Goal: Browse casually: Explore the website without a specific task or goal

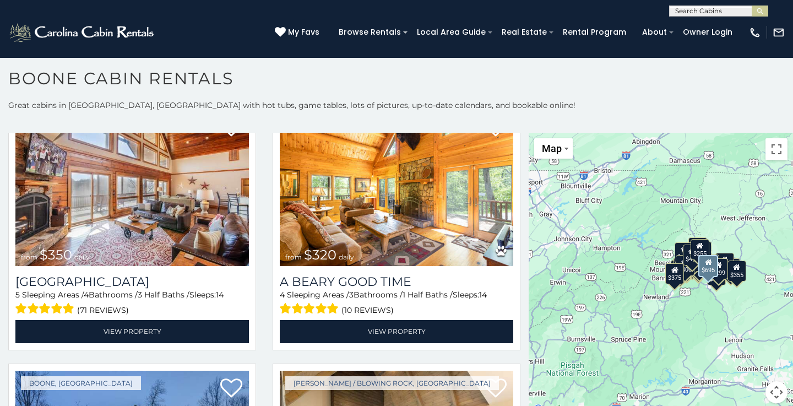
scroll to position [2926, 0]
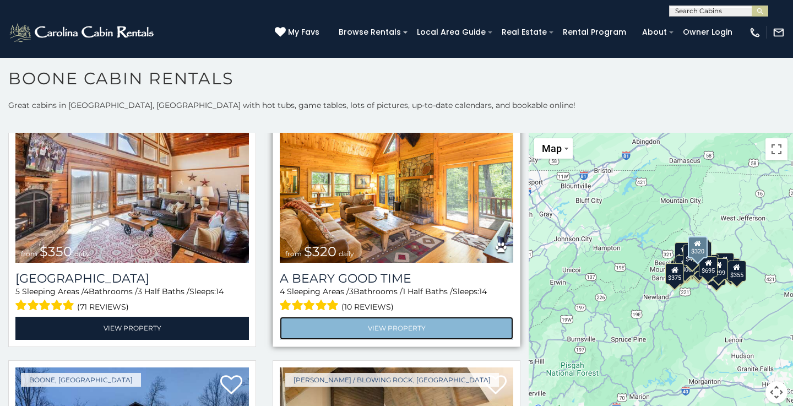
click at [361, 328] on link "View Property" at bounding box center [397, 328] width 234 height 23
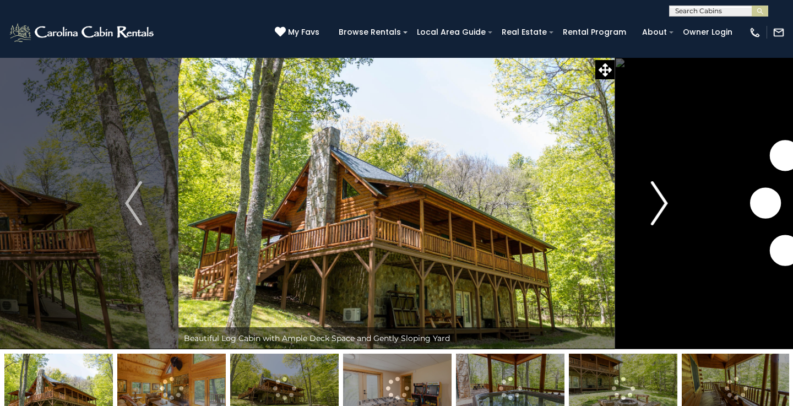
click at [662, 198] on img "Next" at bounding box center [659, 203] width 17 height 44
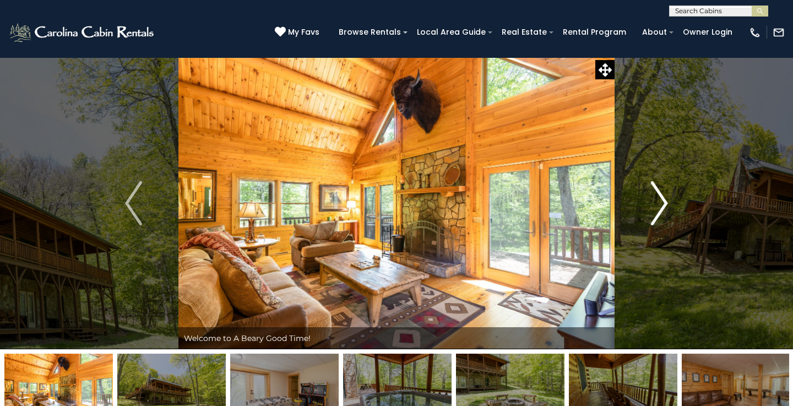
click at [662, 198] on img "Next" at bounding box center [659, 203] width 17 height 44
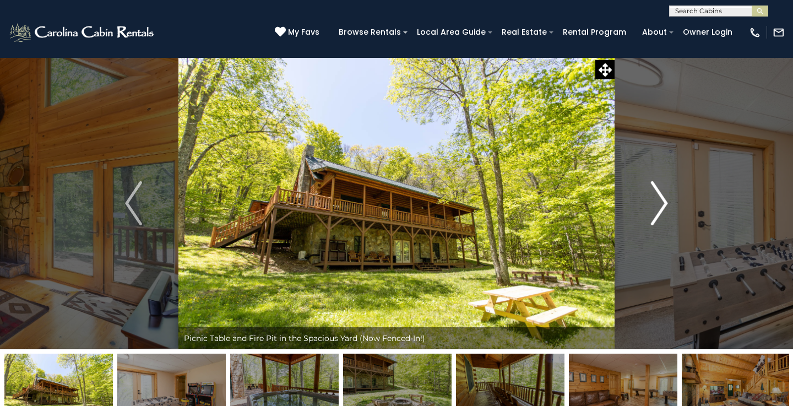
click at [669, 201] on button "Next" at bounding box center [660, 203] width 90 height 292
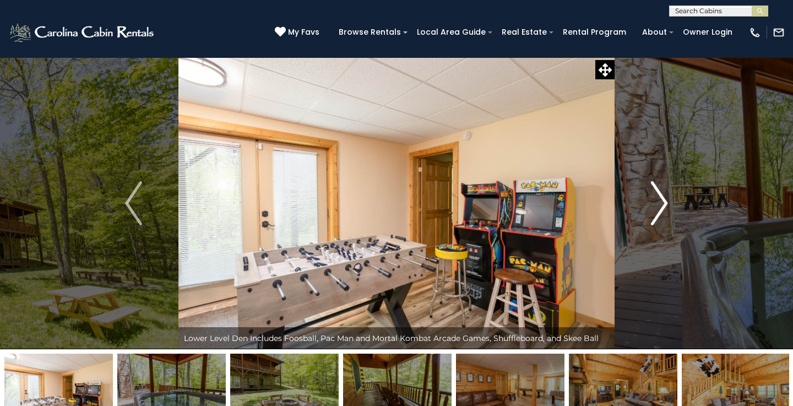
click at [663, 201] on img "Next" at bounding box center [659, 203] width 17 height 44
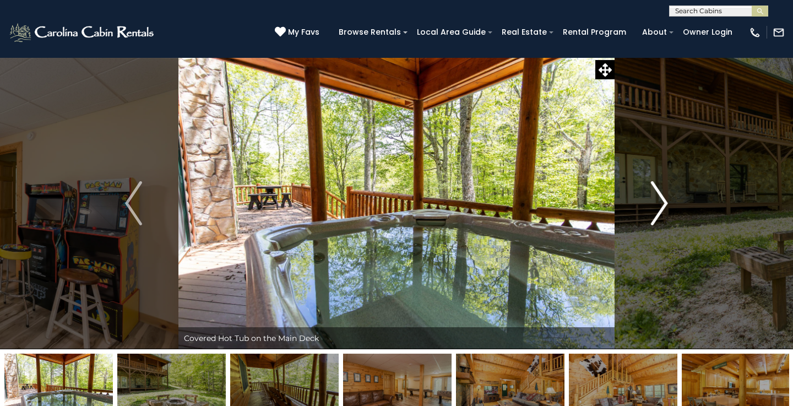
click at [663, 202] on img "Next" at bounding box center [659, 203] width 17 height 44
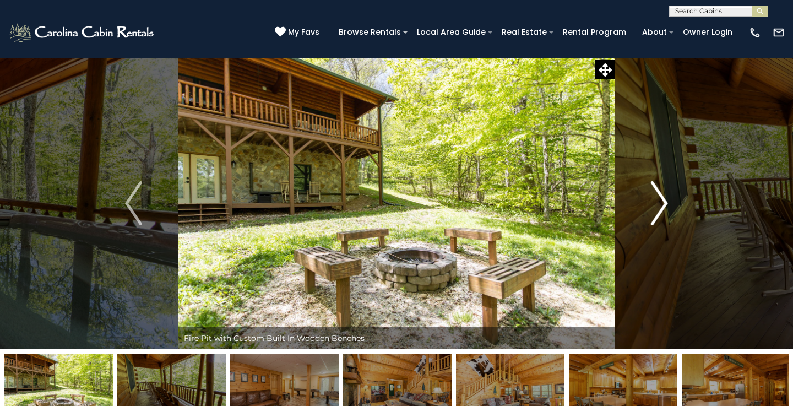
click at [663, 201] on img "Next" at bounding box center [659, 203] width 17 height 44
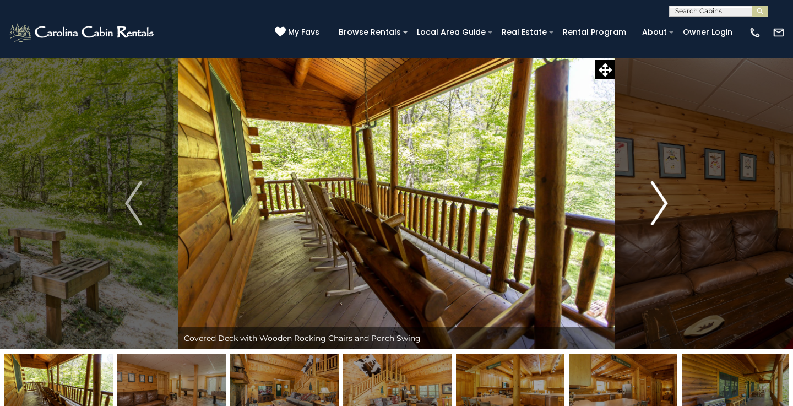
click at [663, 201] on img "Next" at bounding box center [659, 203] width 17 height 44
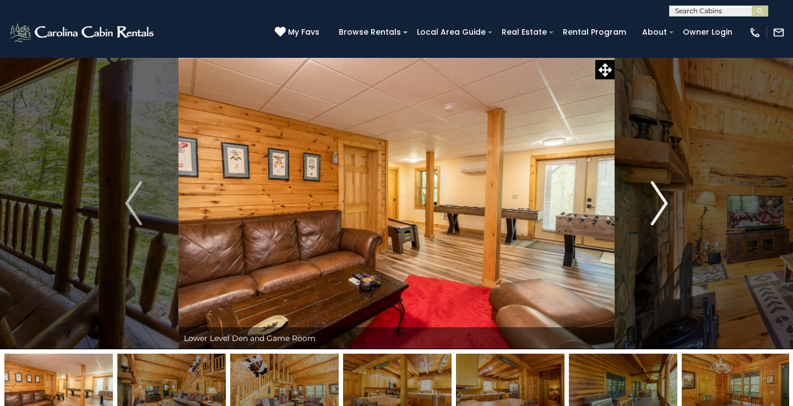
click at [663, 201] on img "Next" at bounding box center [659, 203] width 17 height 44
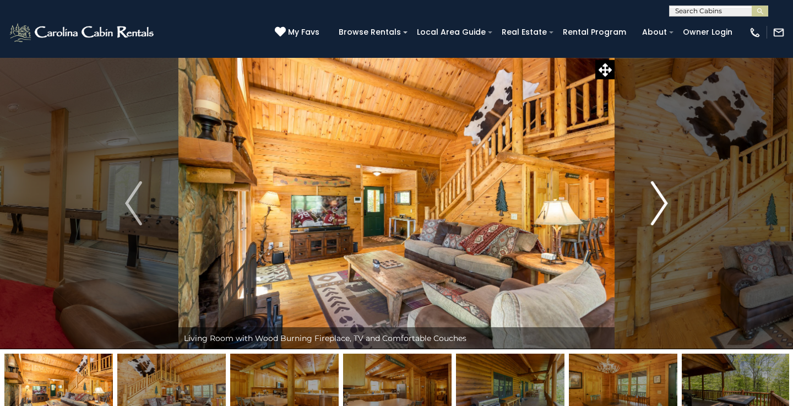
click at [663, 201] on img "Next" at bounding box center [659, 203] width 17 height 44
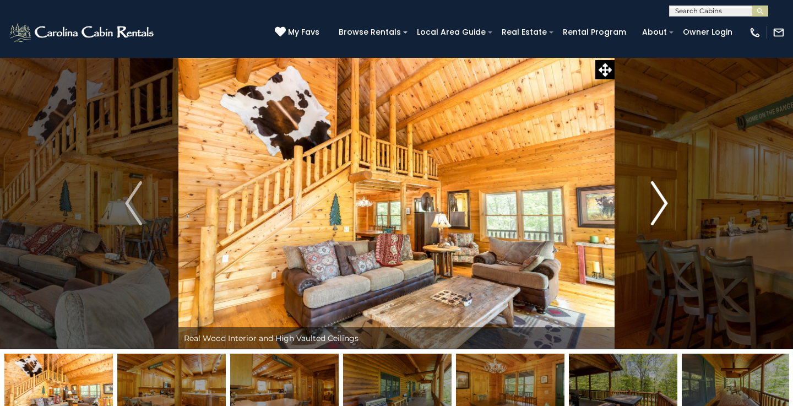
click at [663, 201] on img "Next" at bounding box center [659, 203] width 17 height 44
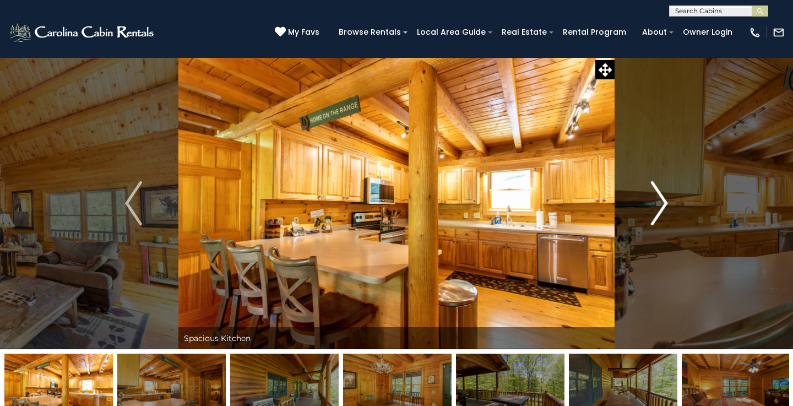
click at [663, 201] on img "Next" at bounding box center [659, 203] width 17 height 44
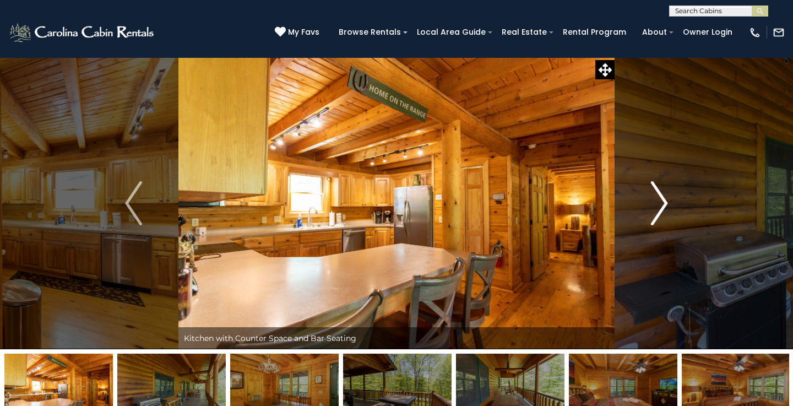
click at [663, 201] on img "Next" at bounding box center [659, 203] width 17 height 44
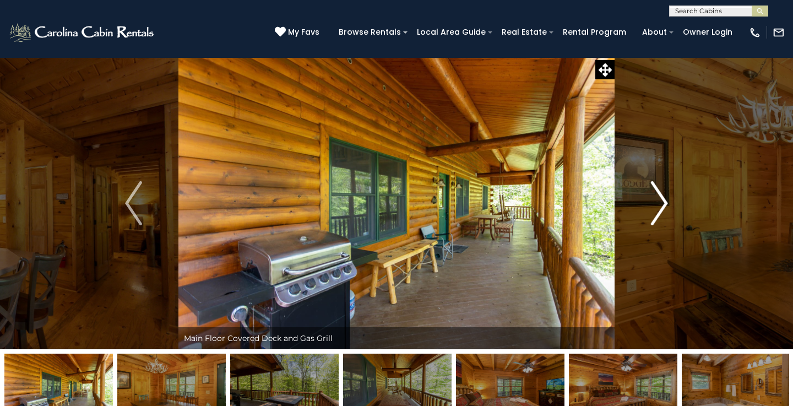
click at [663, 201] on img "Next" at bounding box center [659, 203] width 17 height 44
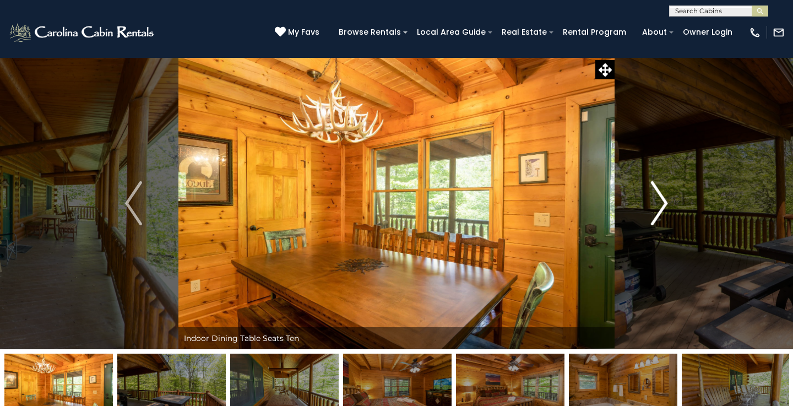
click at [663, 201] on img "Next" at bounding box center [659, 203] width 17 height 44
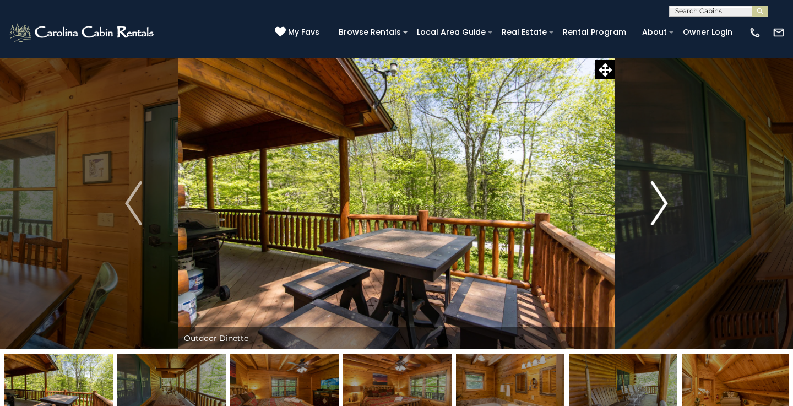
click at [663, 201] on img "Next" at bounding box center [659, 203] width 17 height 44
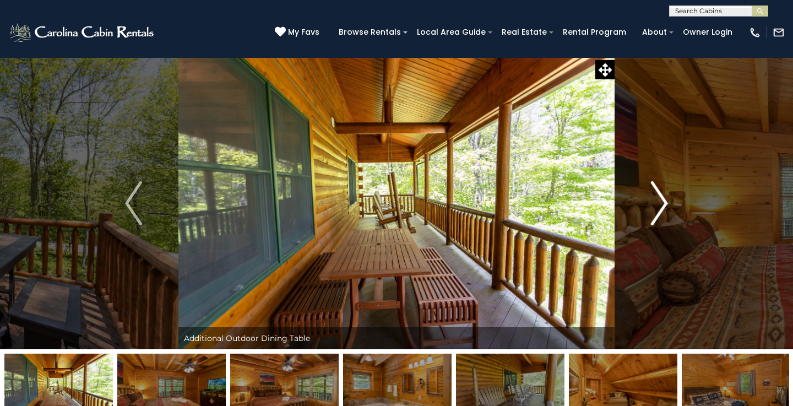
click at [663, 201] on img "Next" at bounding box center [659, 203] width 17 height 44
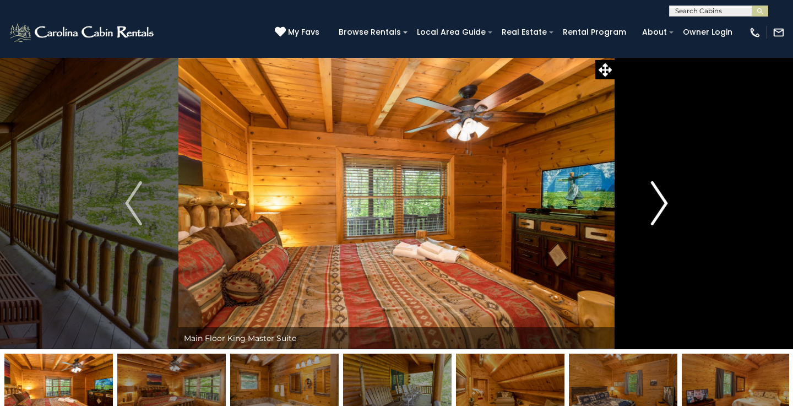
click at [663, 202] on img "Next" at bounding box center [659, 203] width 17 height 44
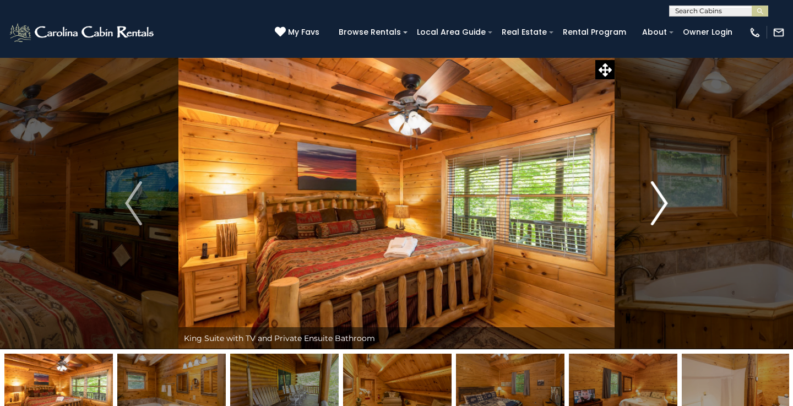
click at [663, 202] on img "Next" at bounding box center [659, 203] width 17 height 44
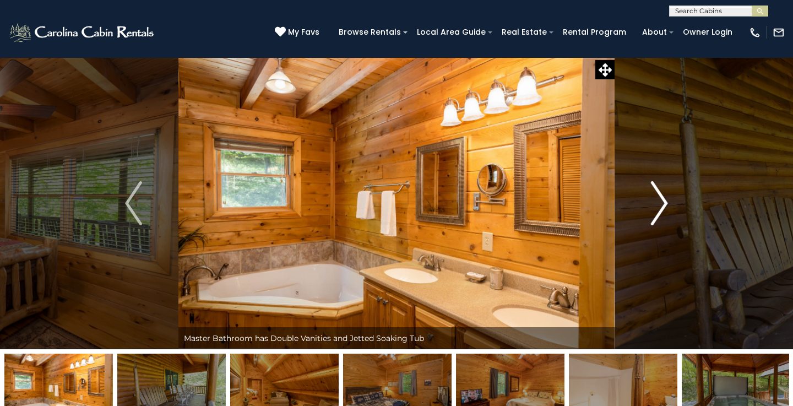
click at [663, 202] on img "Next" at bounding box center [659, 203] width 17 height 44
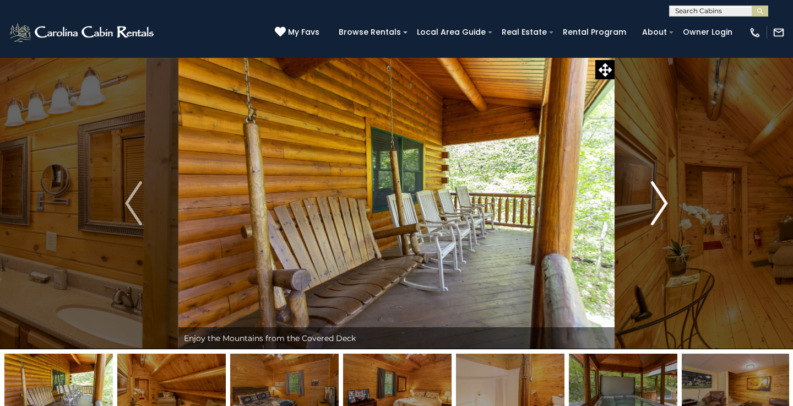
click at [663, 202] on img "Next" at bounding box center [659, 203] width 17 height 44
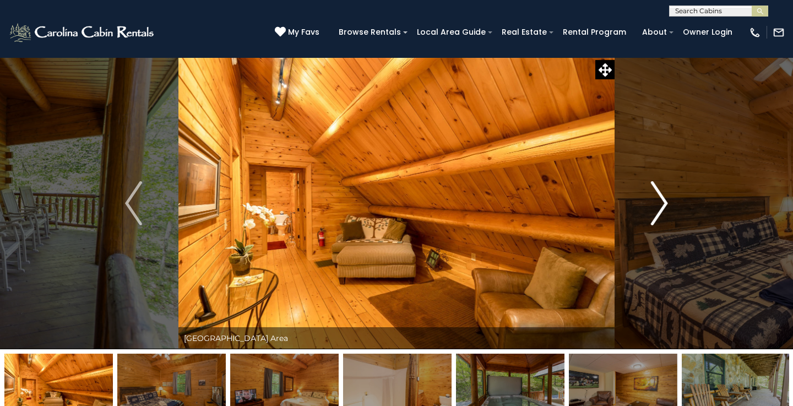
click at [663, 202] on img "Next" at bounding box center [659, 203] width 17 height 44
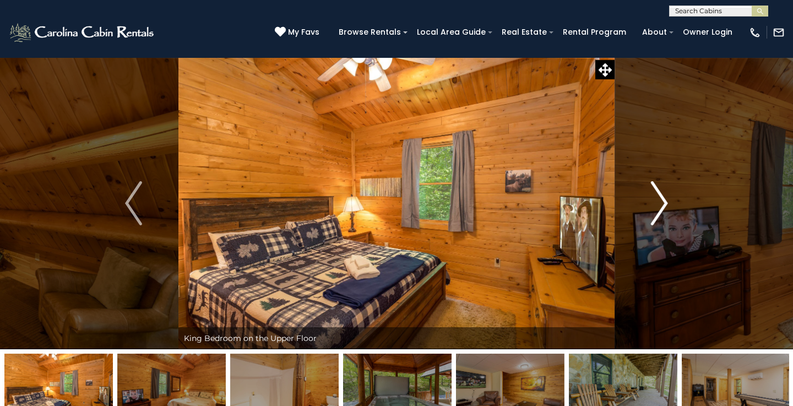
click at [663, 202] on img "Next" at bounding box center [659, 203] width 17 height 44
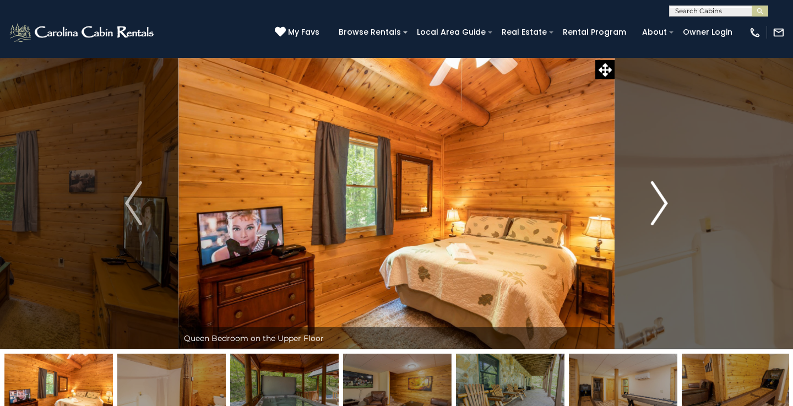
click at [663, 202] on img "Next" at bounding box center [659, 203] width 17 height 44
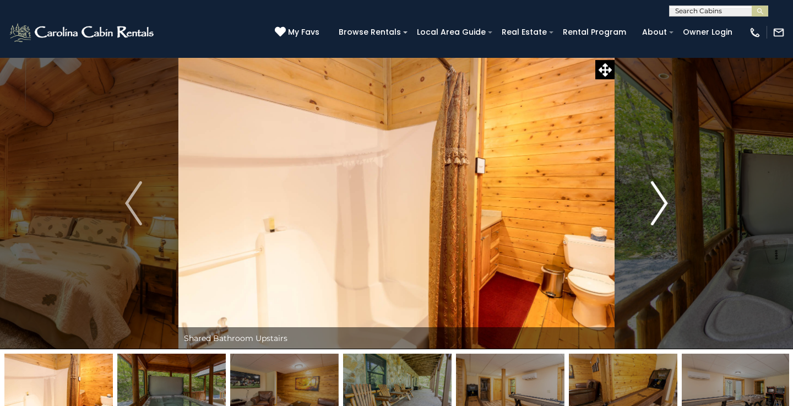
click at [663, 202] on img "Next" at bounding box center [659, 203] width 17 height 44
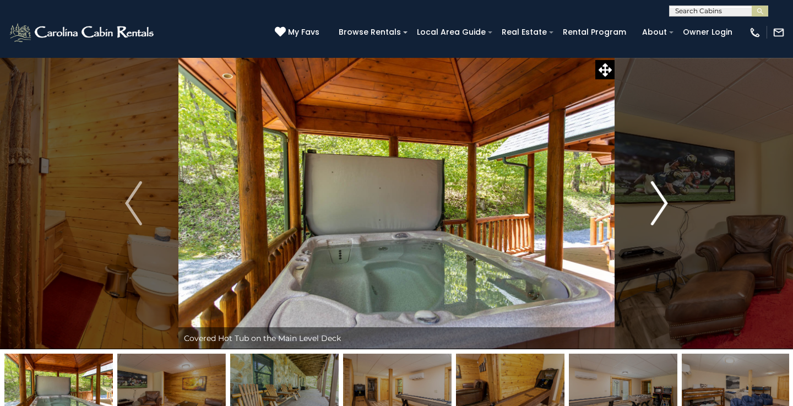
click at [664, 204] on img "Next" at bounding box center [659, 203] width 17 height 44
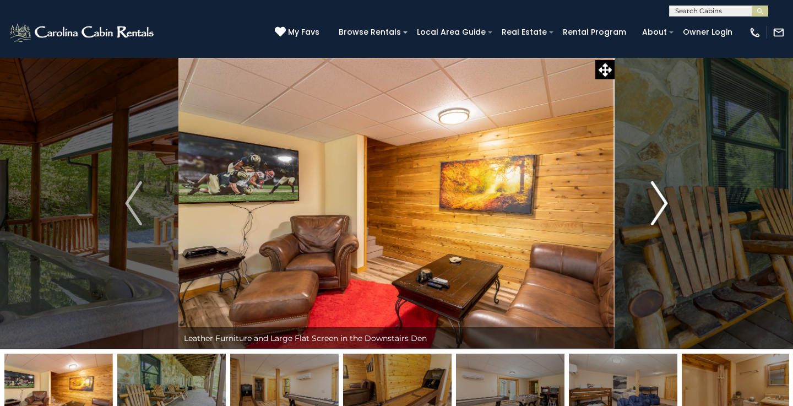
click at [664, 204] on img "Next" at bounding box center [659, 203] width 17 height 44
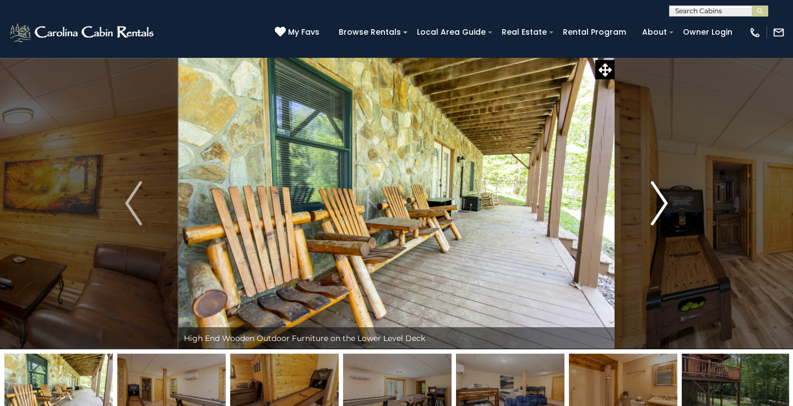
click at [664, 204] on img "Next" at bounding box center [659, 203] width 17 height 44
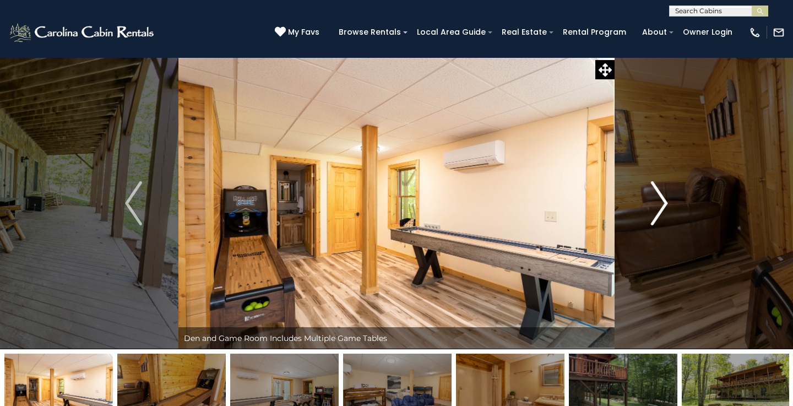
click at [664, 204] on img "Next" at bounding box center [659, 203] width 17 height 44
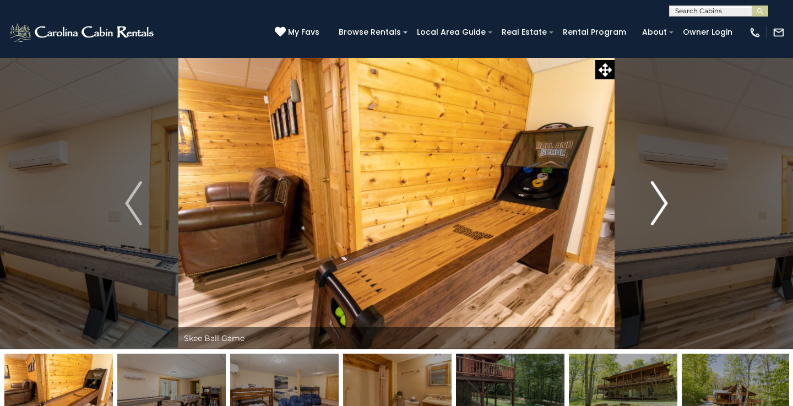
click at [664, 204] on img "Next" at bounding box center [659, 203] width 17 height 44
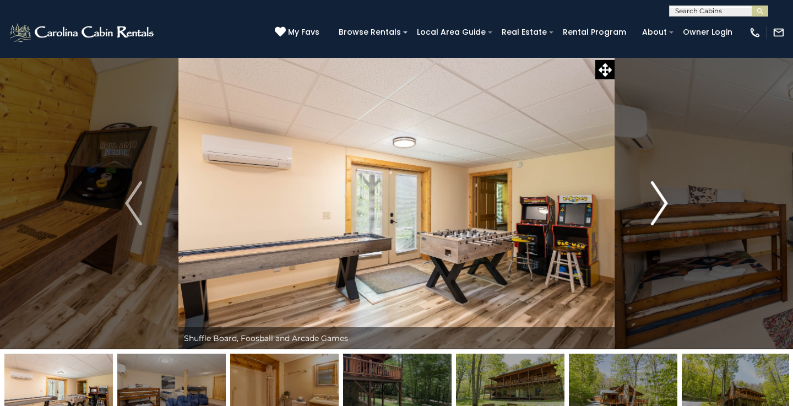
click at [664, 204] on img "Next" at bounding box center [659, 203] width 17 height 44
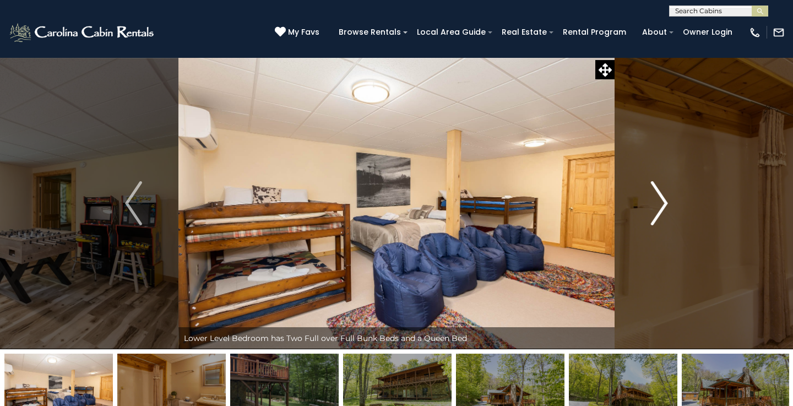
click at [664, 204] on img "Next" at bounding box center [659, 203] width 17 height 44
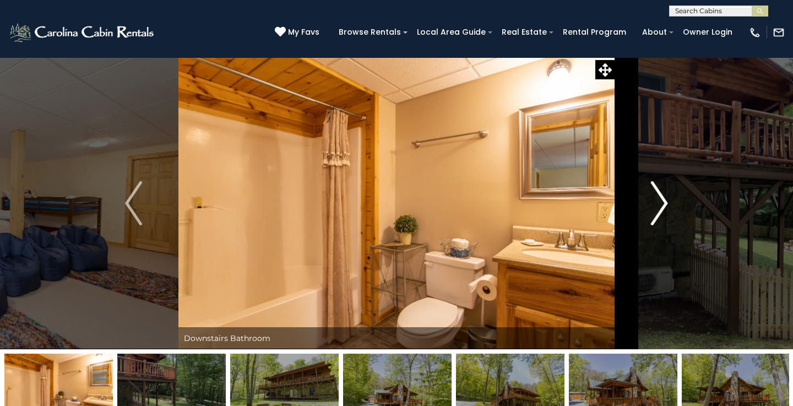
click at [664, 204] on img "Next" at bounding box center [659, 203] width 17 height 44
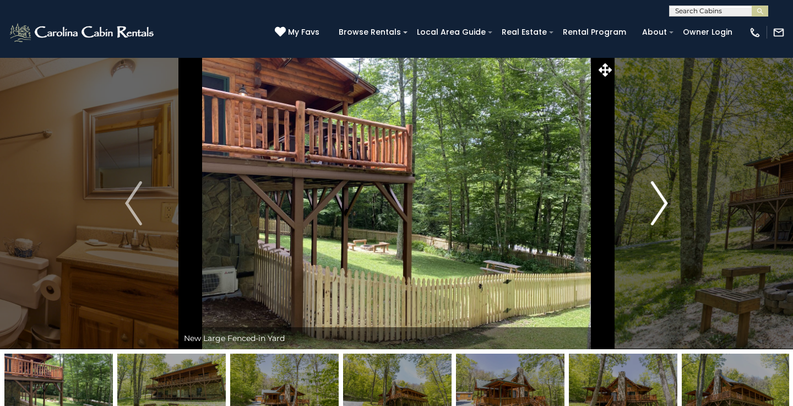
click at [664, 204] on img "Next" at bounding box center [659, 203] width 17 height 44
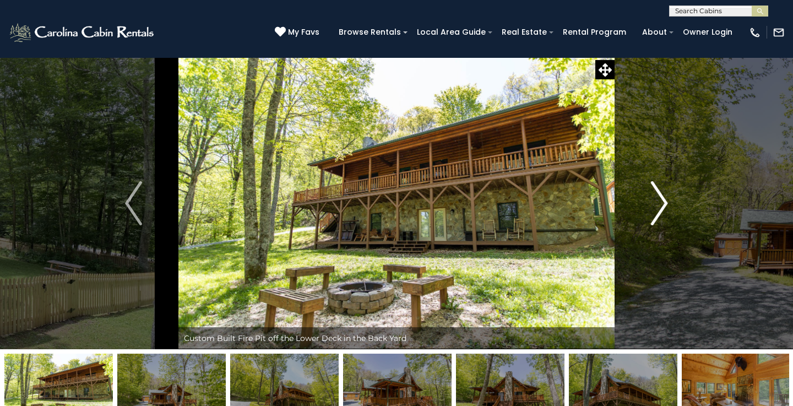
click at [664, 204] on img "Next" at bounding box center [659, 203] width 17 height 44
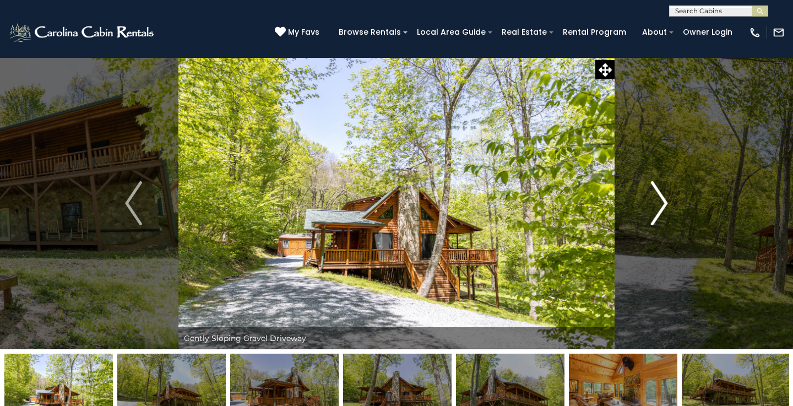
click at [664, 203] on img "Next" at bounding box center [659, 203] width 17 height 44
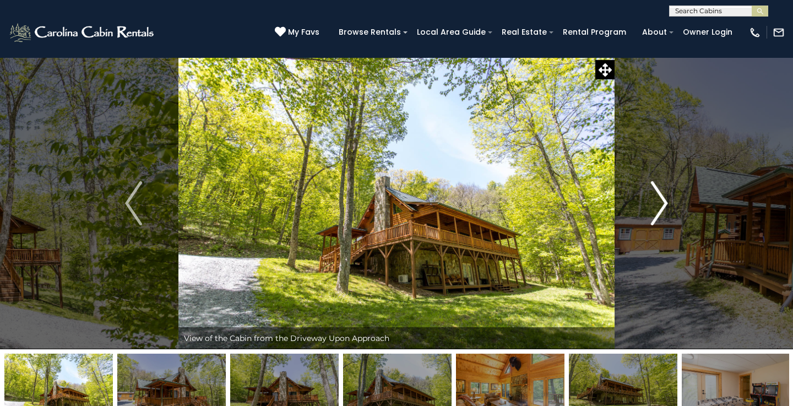
click at [664, 203] on img "Next" at bounding box center [659, 203] width 17 height 44
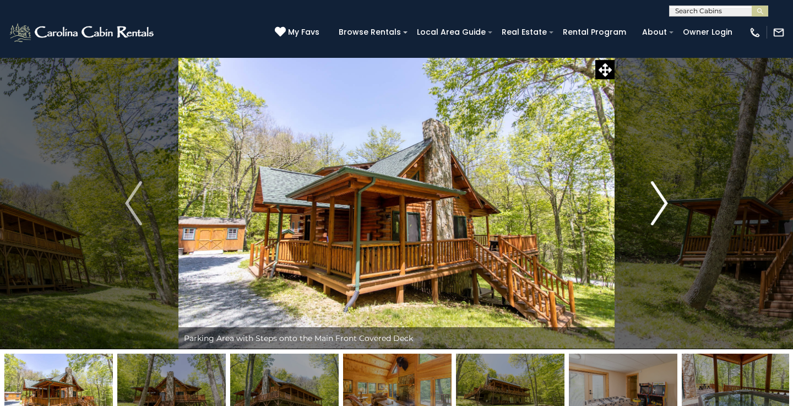
click at [664, 203] on img "Next" at bounding box center [659, 203] width 17 height 44
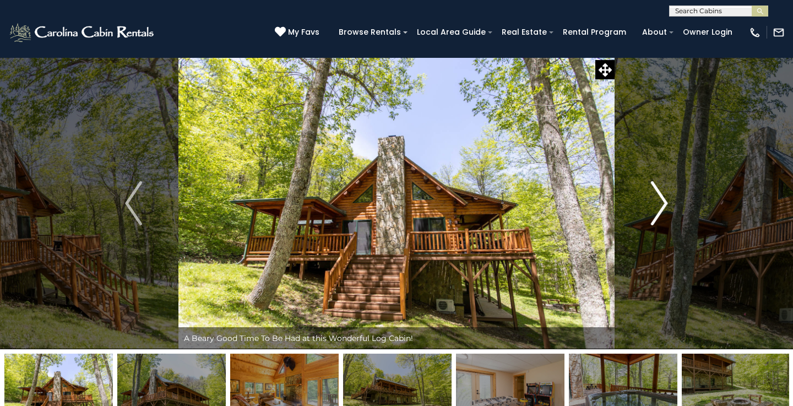
click at [664, 203] on img "Next" at bounding box center [659, 203] width 17 height 44
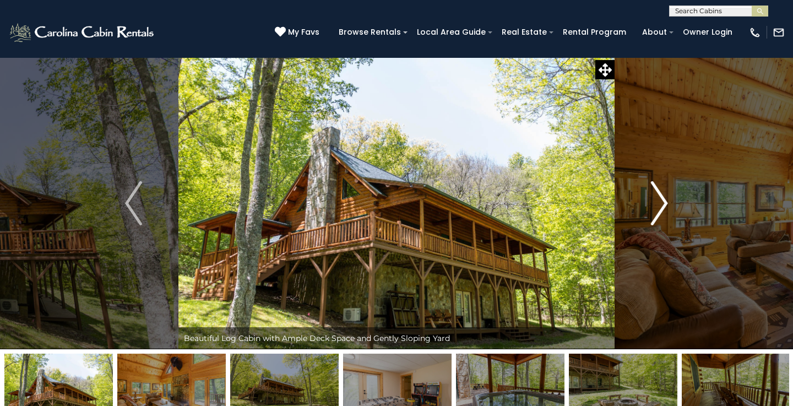
click at [664, 203] on img "Next" at bounding box center [659, 203] width 17 height 44
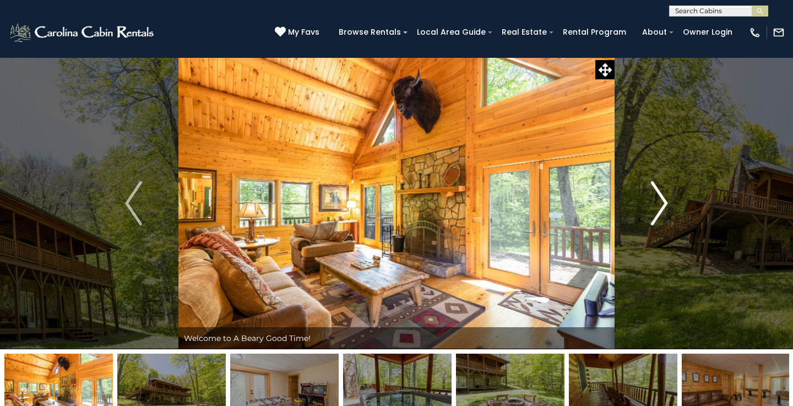
click at [664, 203] on img "Next" at bounding box center [659, 203] width 17 height 44
